Goal: Task Accomplishment & Management: Complete application form

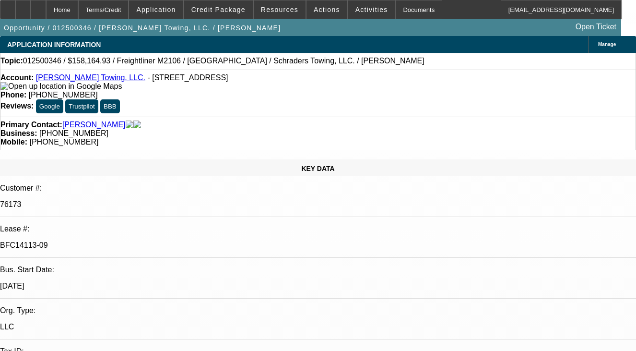
select select "0"
select select "2"
select select "0.1"
select select "4"
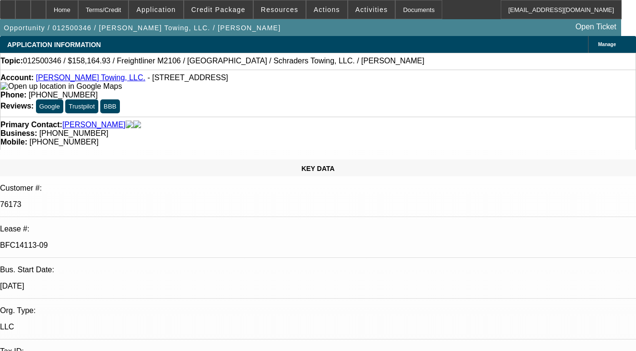
select select "0"
select select "2"
select select "0.1"
select select "4"
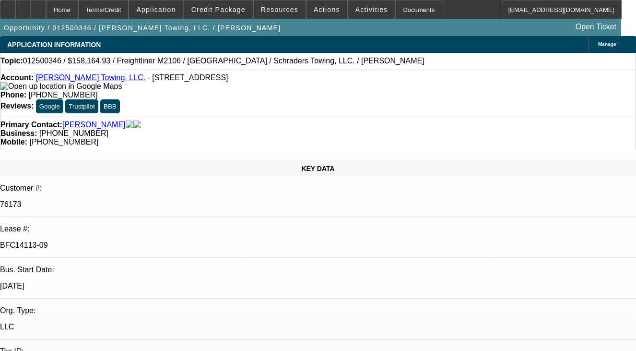
select select "0"
select select "0.1"
select select "4"
select select "0"
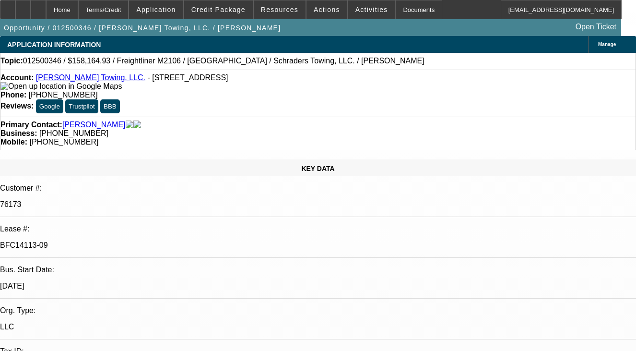
select select "2"
select select "0.1"
select select "4"
